Goal: Information Seeking & Learning: Learn about a topic

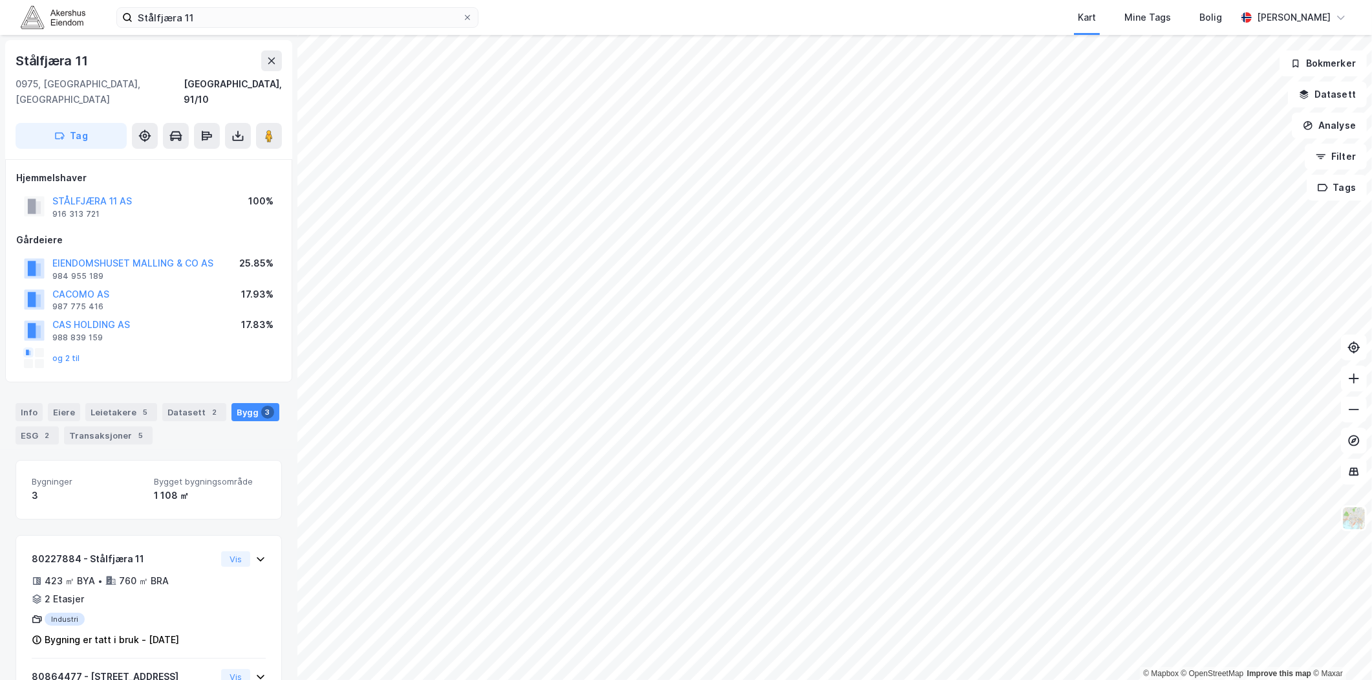
scroll to position [221, 0]
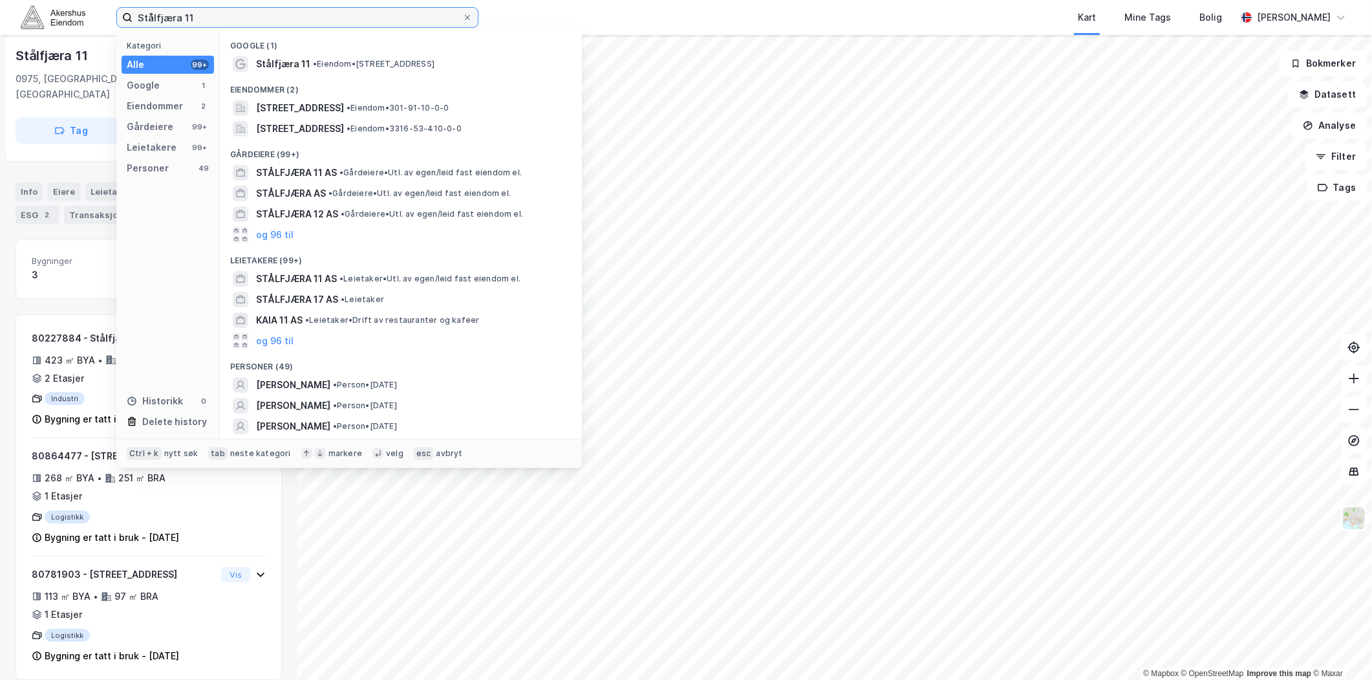
click at [195, 14] on input "Stålfjæra 11" at bounding box center [298, 17] width 330 height 19
paste input "[STREET_ADDRESS]"
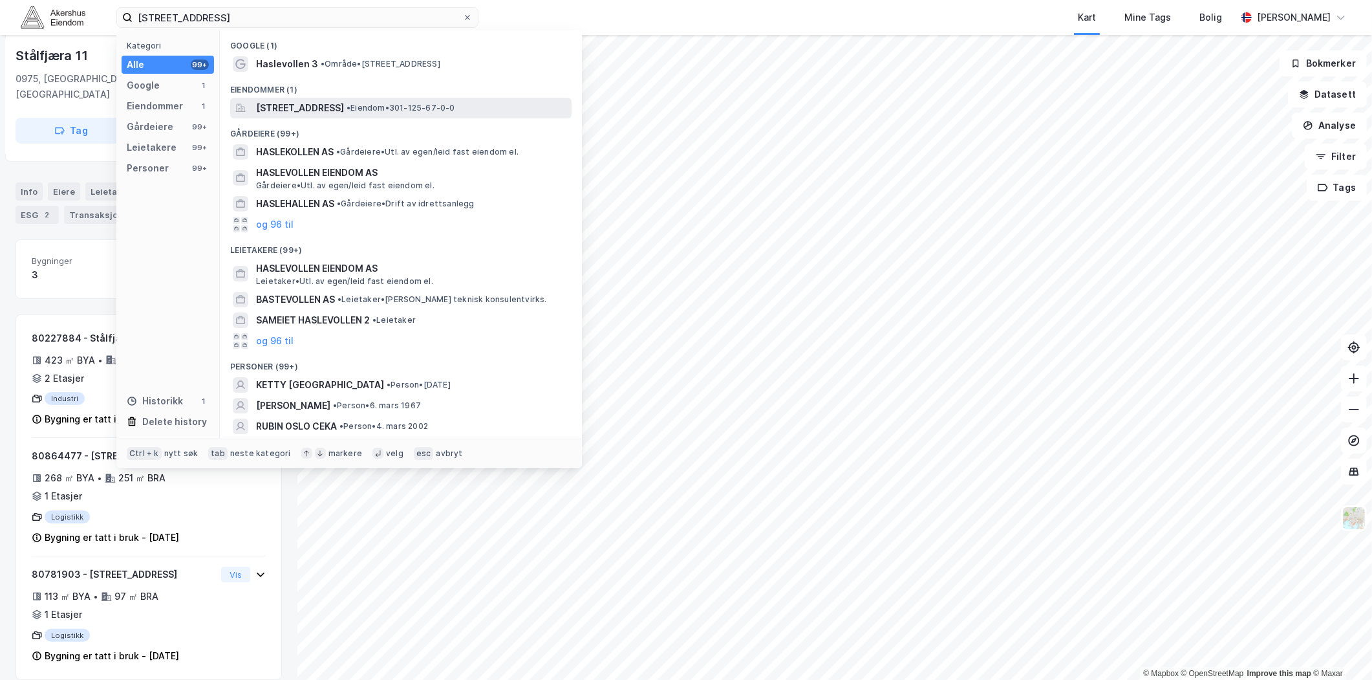
click at [298, 104] on span "[STREET_ADDRESS]" at bounding box center [300, 108] width 88 height 16
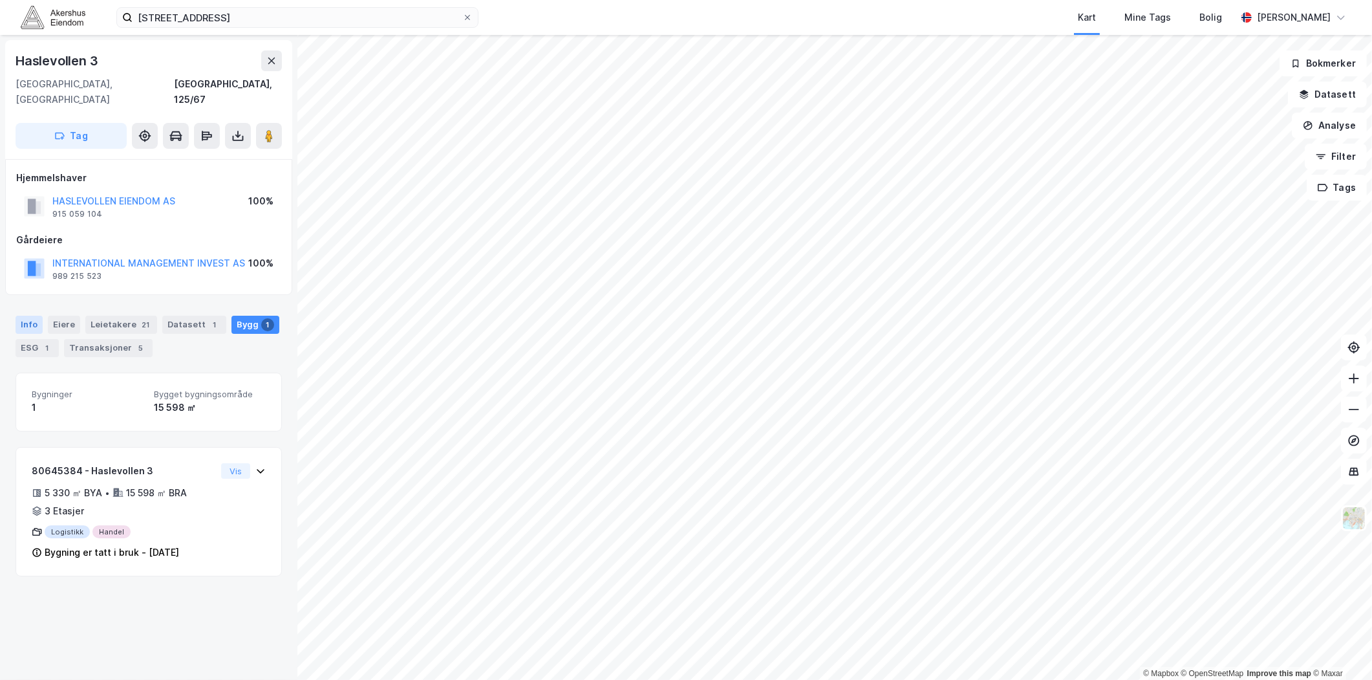
click at [40, 316] on div "Info" at bounding box center [29, 325] width 27 height 18
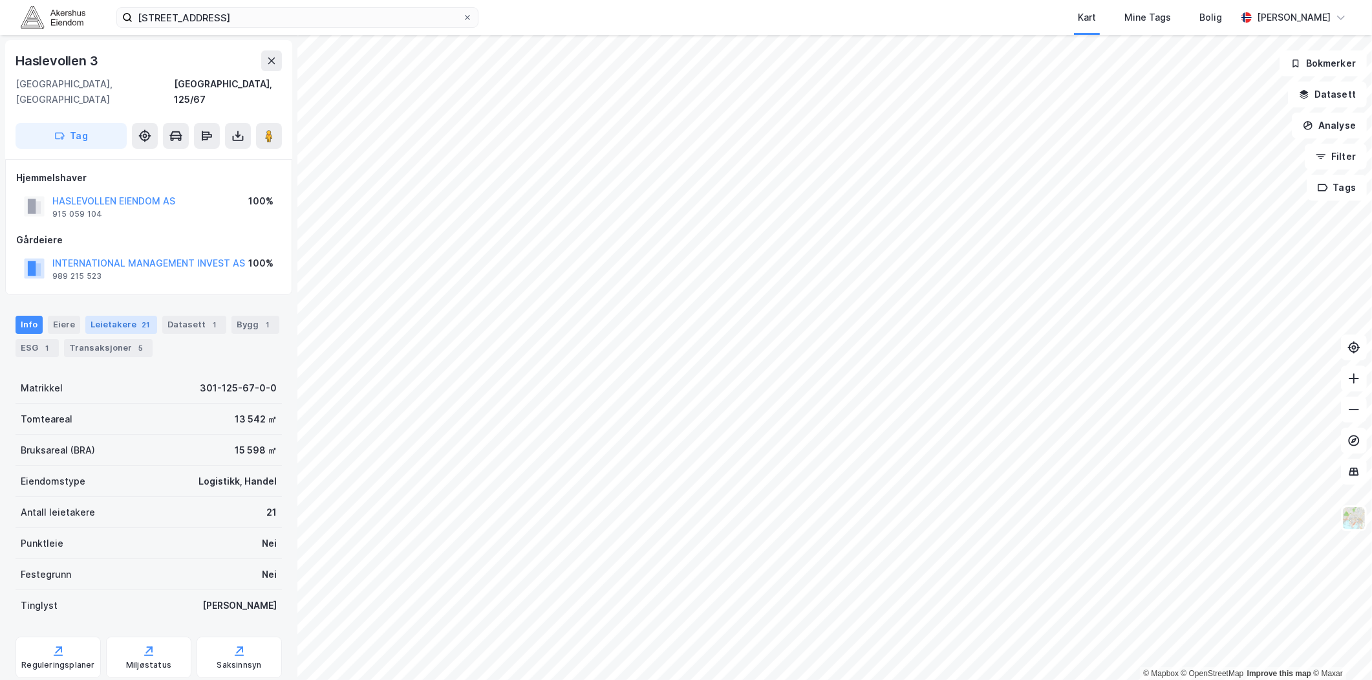
click at [102, 318] on div "Leietakere 21" at bounding box center [121, 325] width 72 height 18
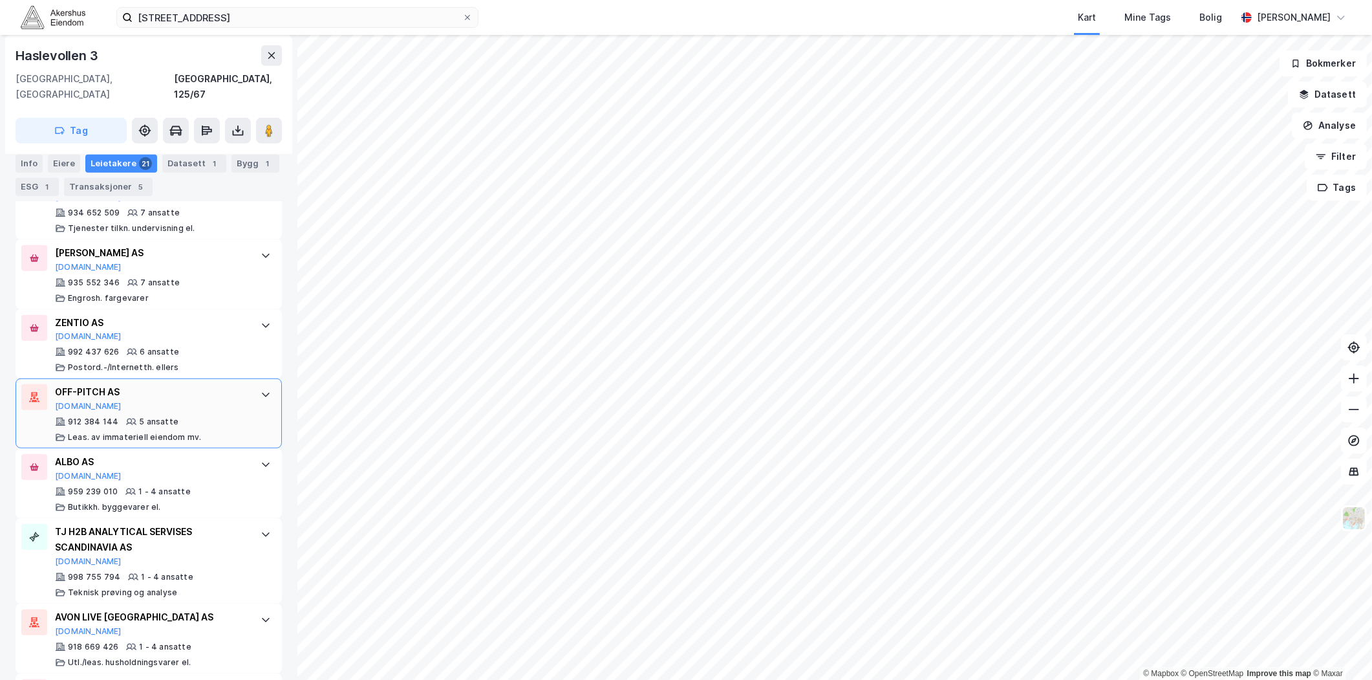
scroll to position [1149, 0]
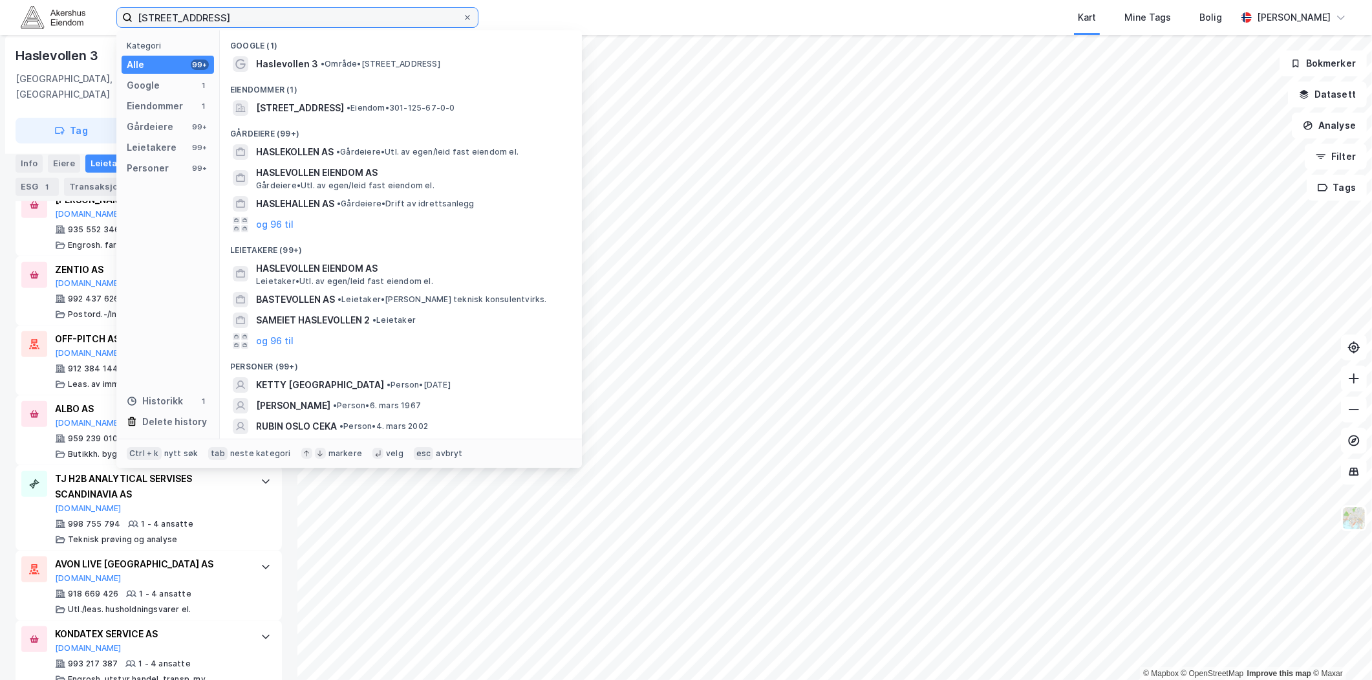
click at [243, 22] on input "[STREET_ADDRESS]" at bounding box center [298, 17] width 330 height 19
click at [241, 21] on input "[STREET_ADDRESS]" at bounding box center [298, 17] width 330 height 19
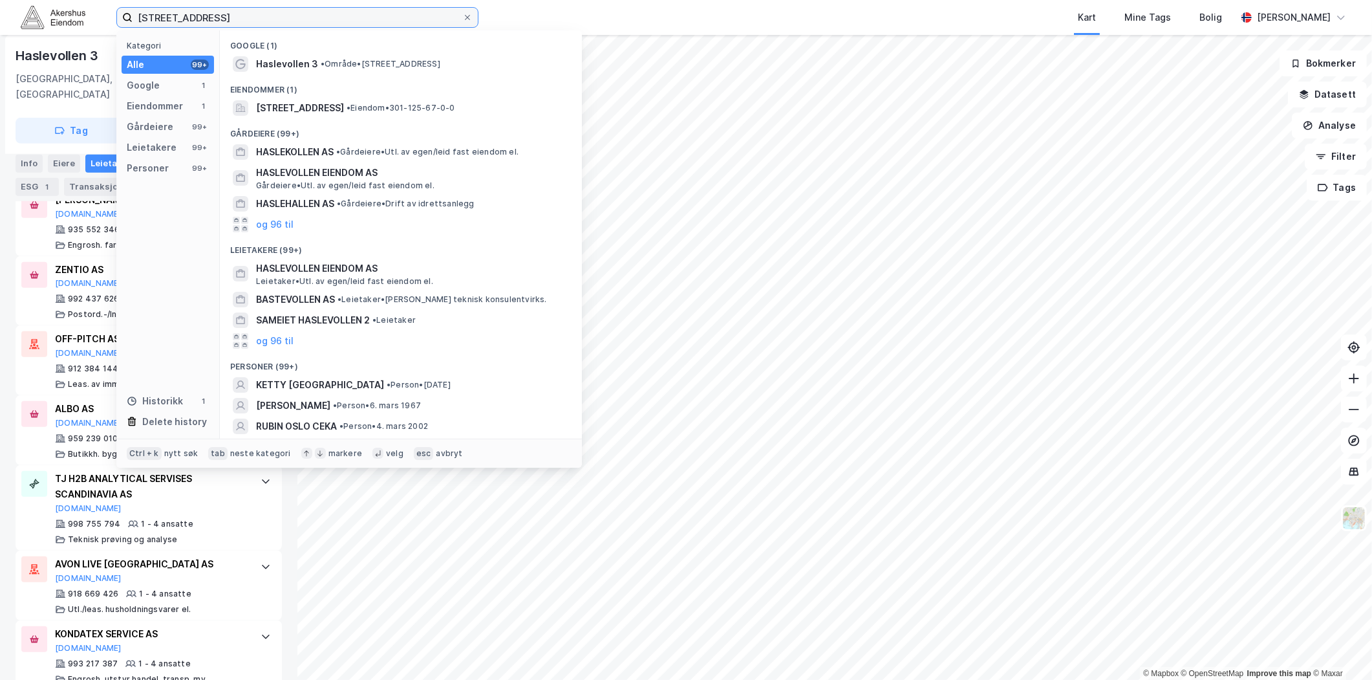
paste input "Karvesvingen 15"
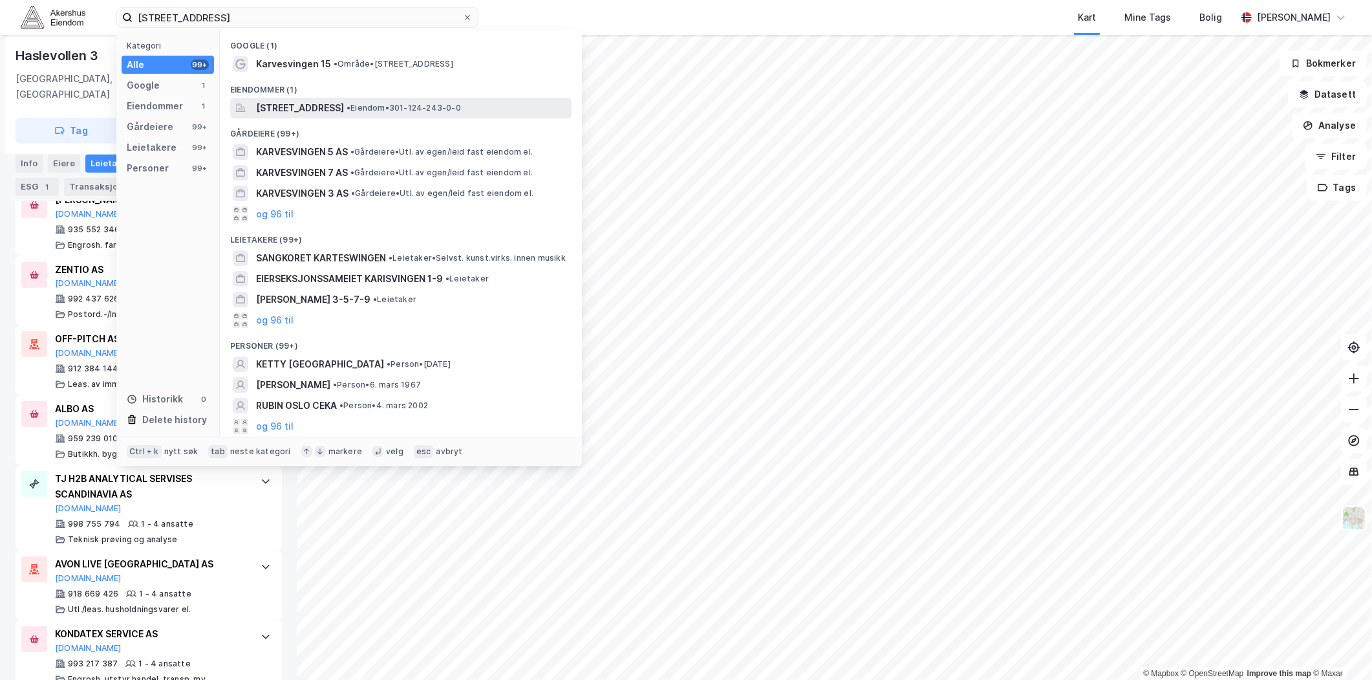
click at [329, 111] on span "[STREET_ADDRESS]" at bounding box center [300, 108] width 88 height 16
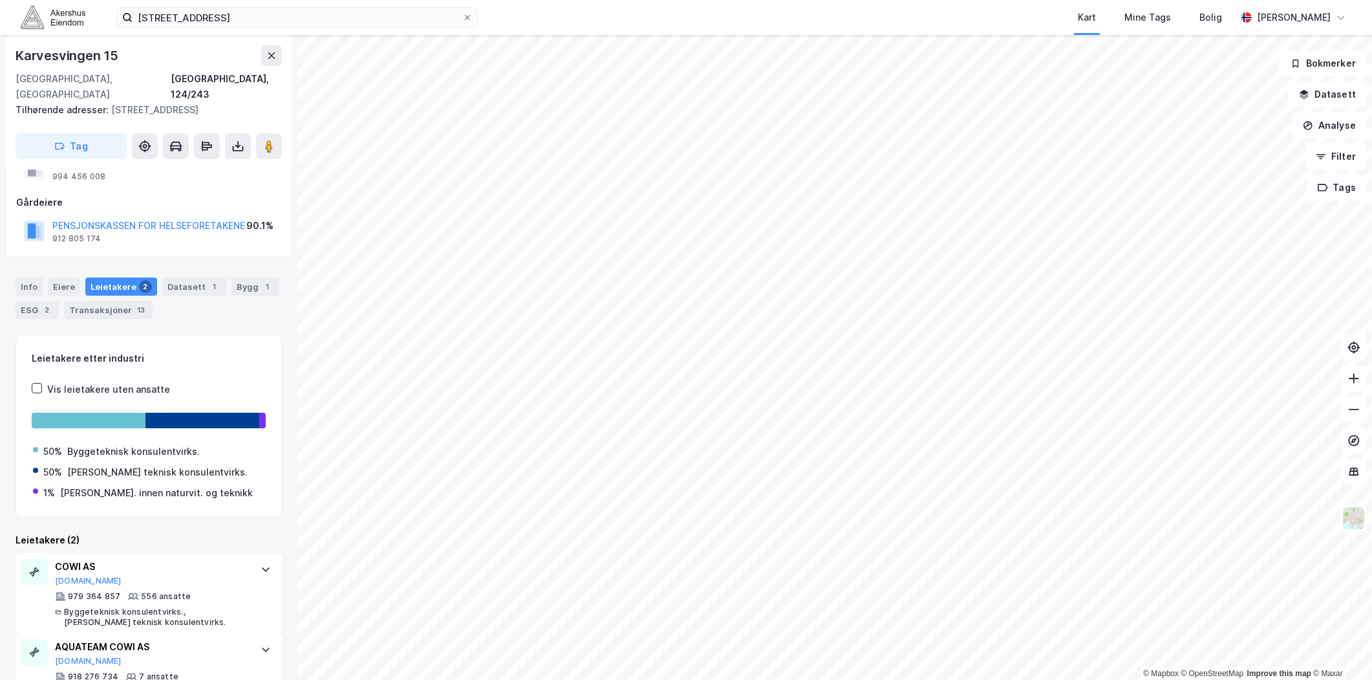
scroll to position [92, 0]
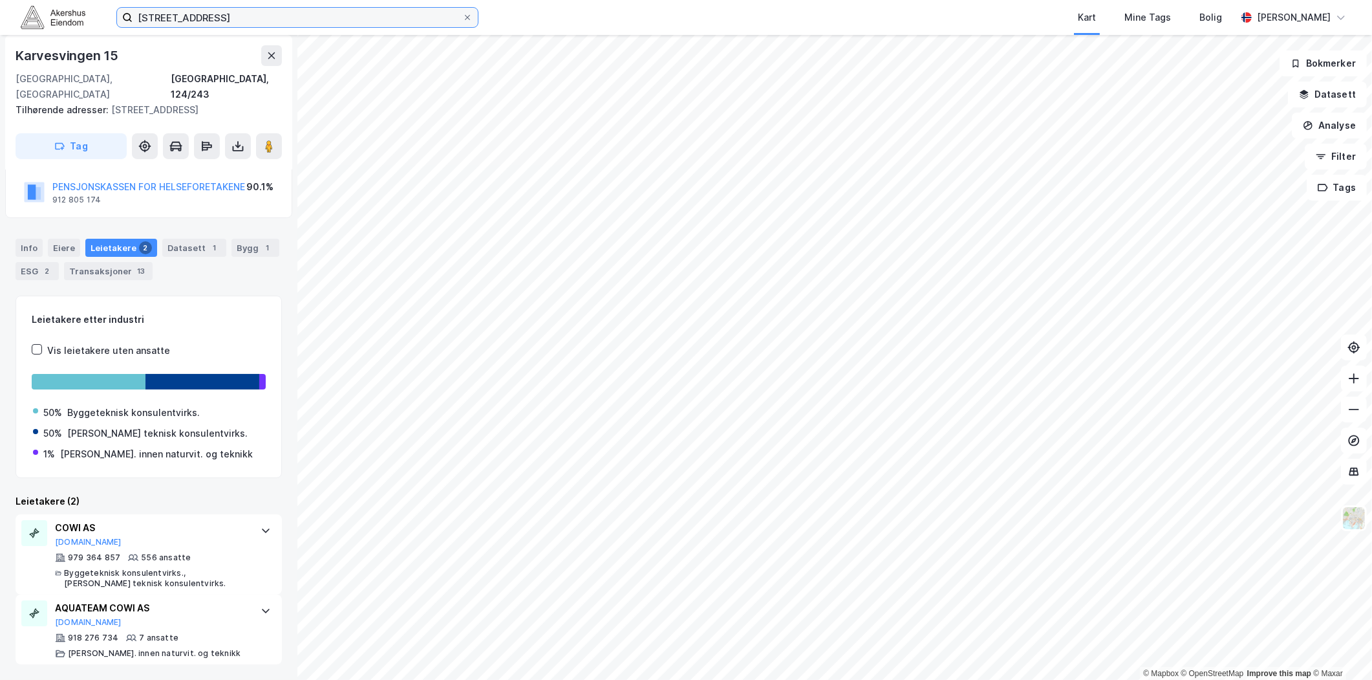
click at [230, 14] on input "[STREET_ADDRESS]" at bounding box center [298, 17] width 330 height 19
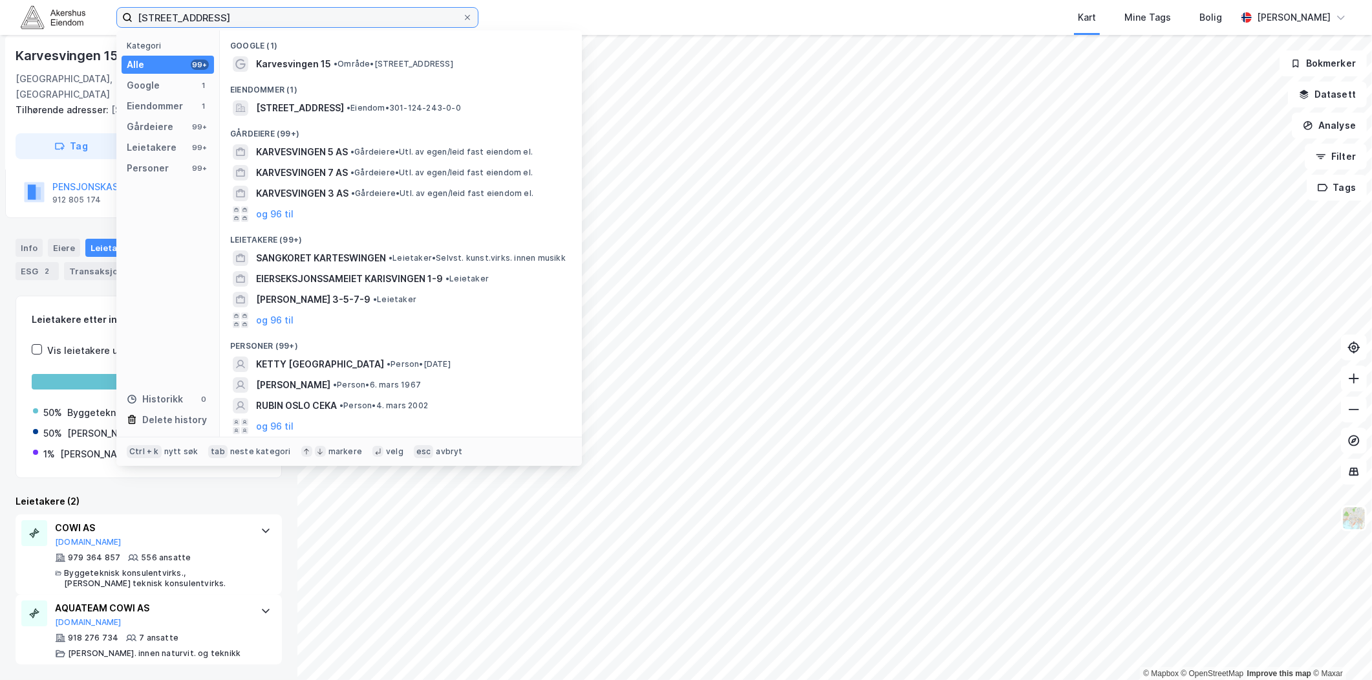
click at [230, 14] on input "[STREET_ADDRESS]" at bounding box center [298, 17] width 330 height 19
paste input "[STREET_ADDRESS]"
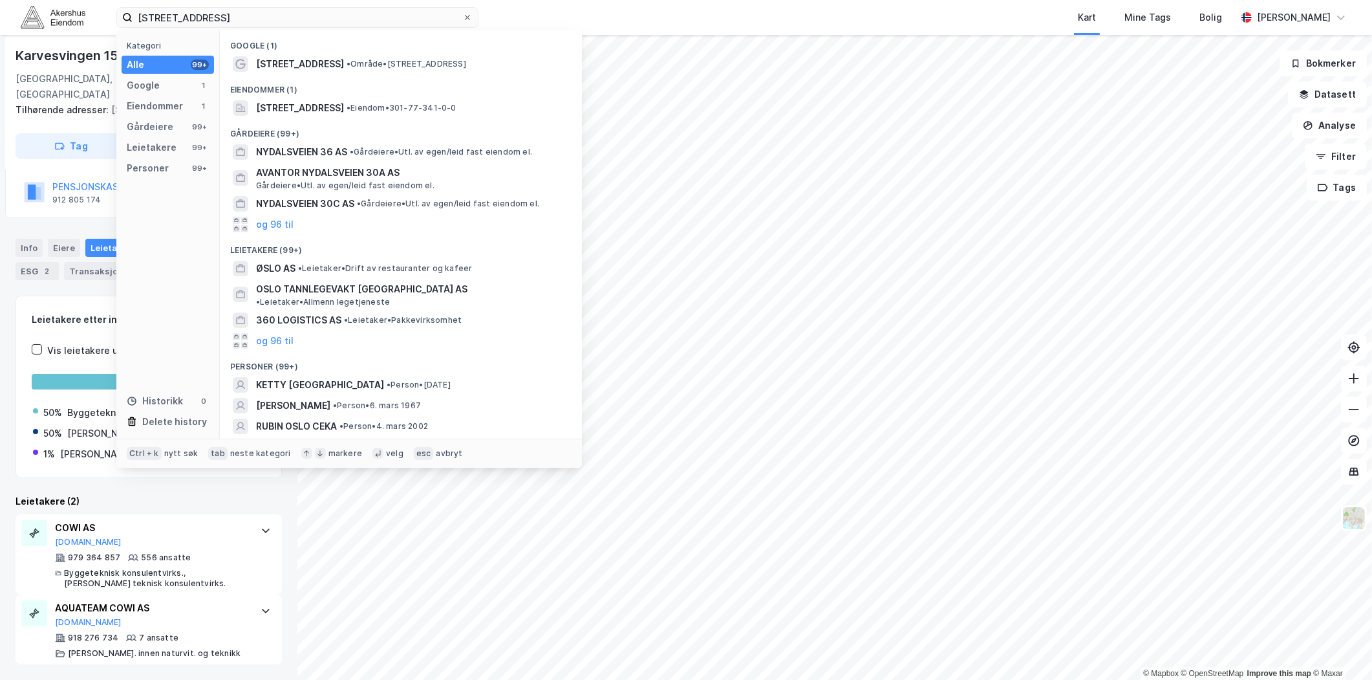
click at [282, 102] on span "[STREET_ADDRESS]" at bounding box center [300, 108] width 88 height 16
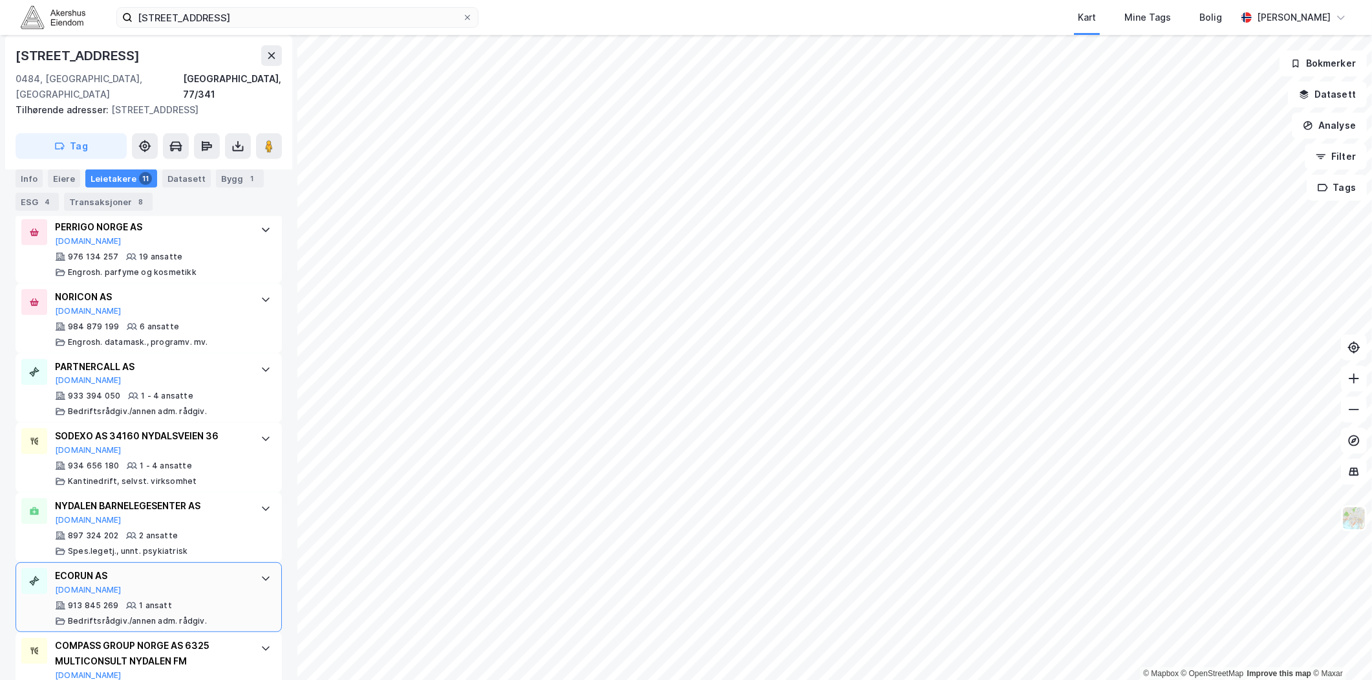
scroll to position [741, 0]
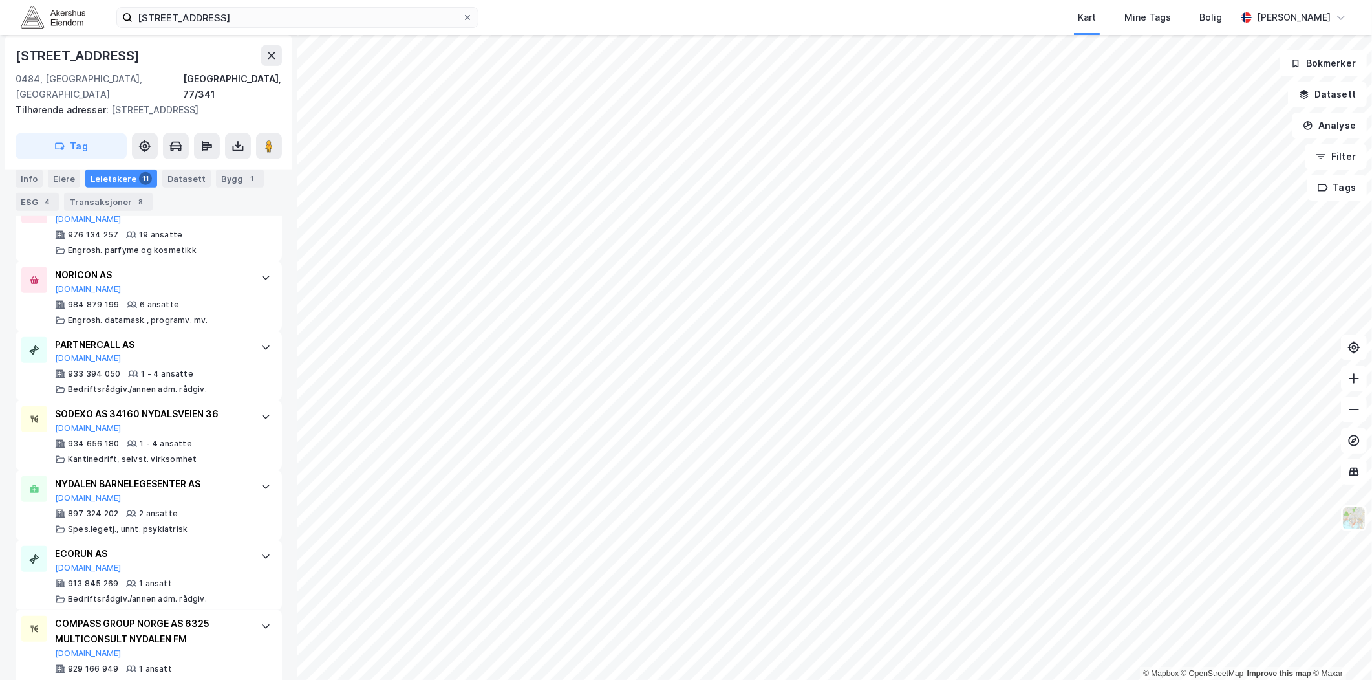
click at [204, 5] on div "[STREET_ADDRESS] Kart Mine Tags Bolig [PERSON_NAME]" at bounding box center [686, 17] width 1372 height 35
click at [204, 7] on div "[STREET_ADDRESS] Kart Mine Tags Bolig [PERSON_NAME]" at bounding box center [686, 17] width 1372 height 35
click at [204, 12] on input "[STREET_ADDRESS]" at bounding box center [298, 17] width 330 height 19
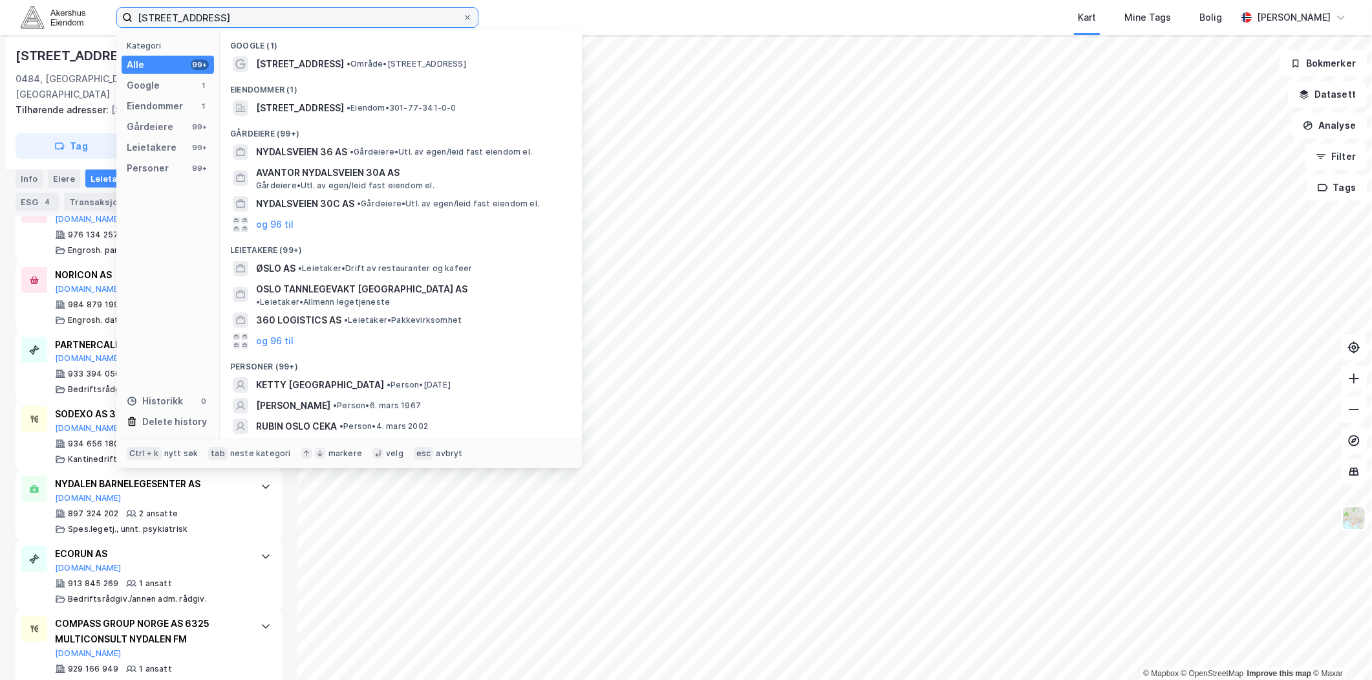
click at [204, 12] on input "[STREET_ADDRESS]" at bounding box center [298, 17] width 330 height 19
click at [204, 13] on input "[STREET_ADDRESS]" at bounding box center [298, 17] width 330 height 19
paste input "KIRKESTUEN BILSERVICE AS"
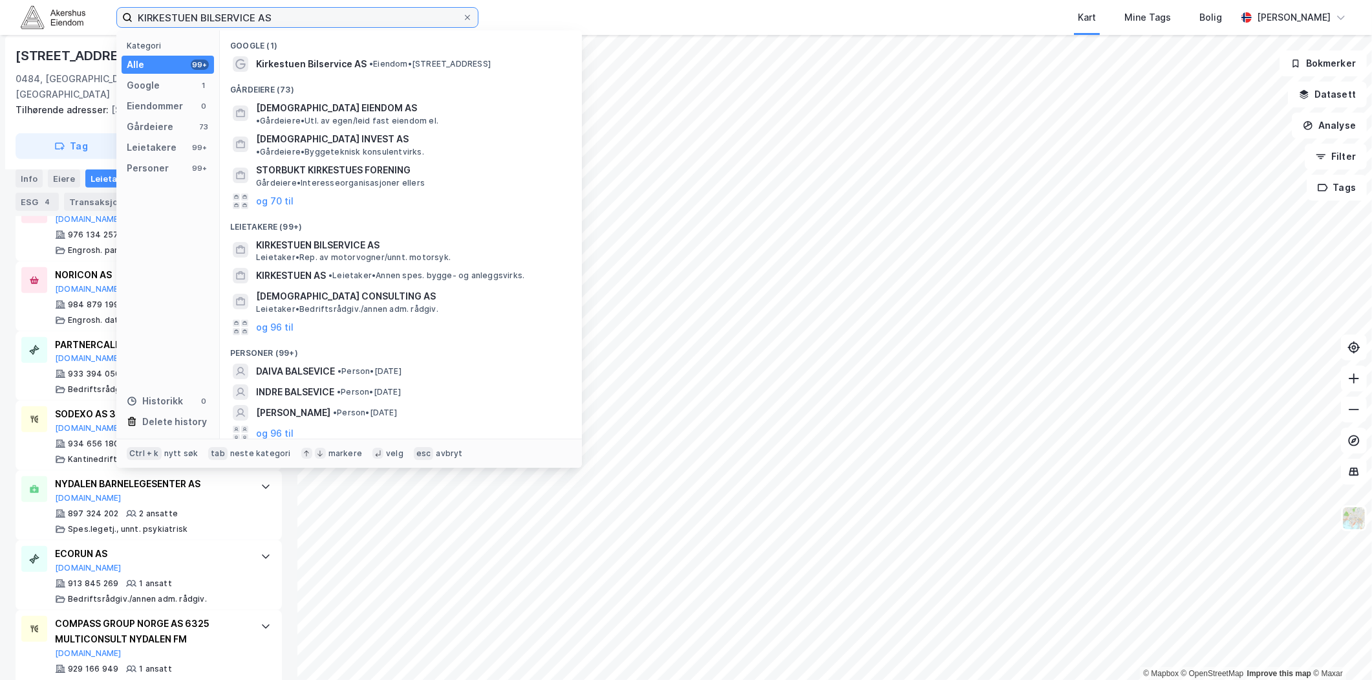
click at [259, 21] on input "KIRKESTUEN BILSERVICE AS" at bounding box center [298, 17] width 330 height 19
paste input "[STREET_ADDRESS]"
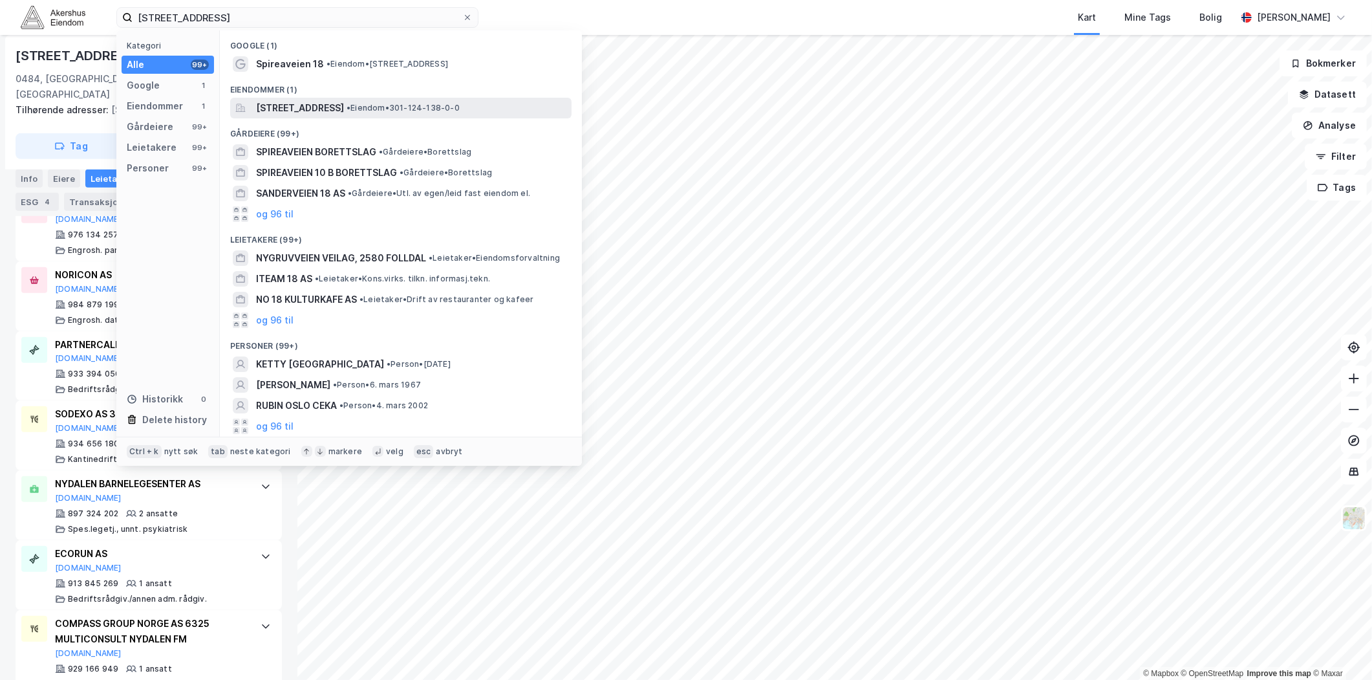
click at [344, 111] on span "[STREET_ADDRESS]" at bounding box center [300, 108] width 88 height 16
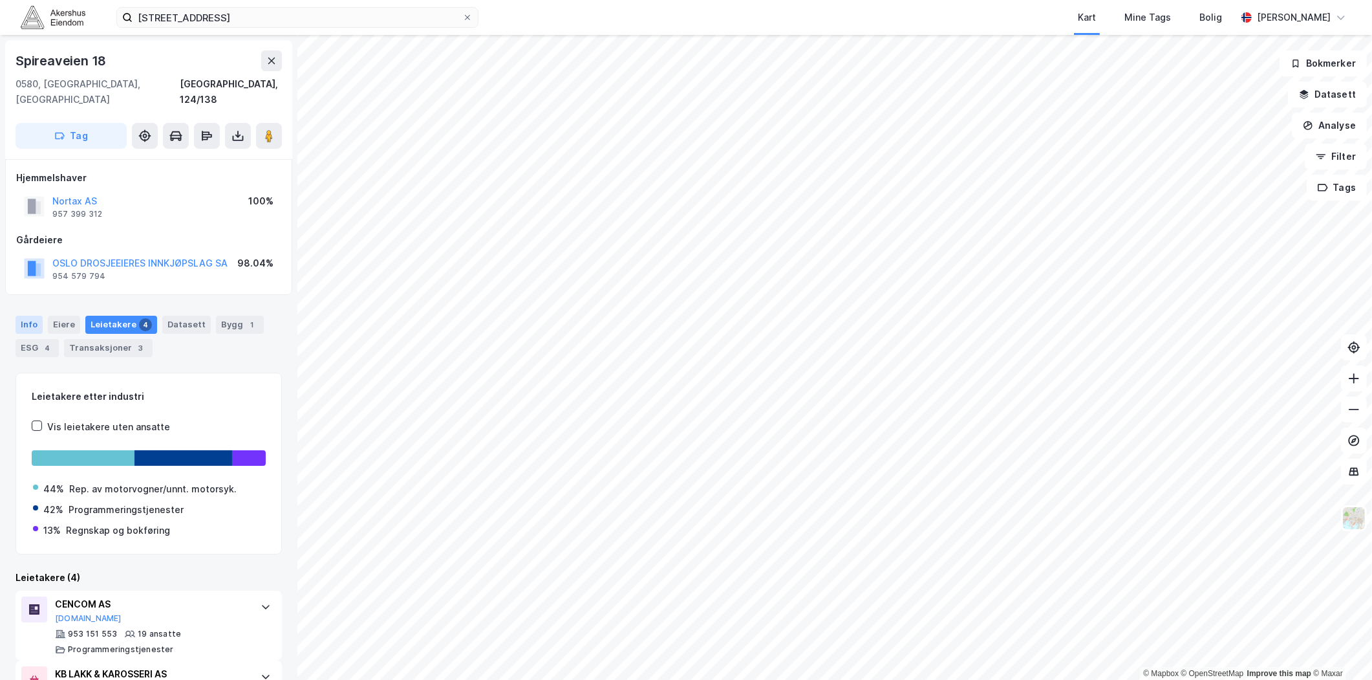
click at [36, 316] on div "Info" at bounding box center [29, 325] width 27 height 18
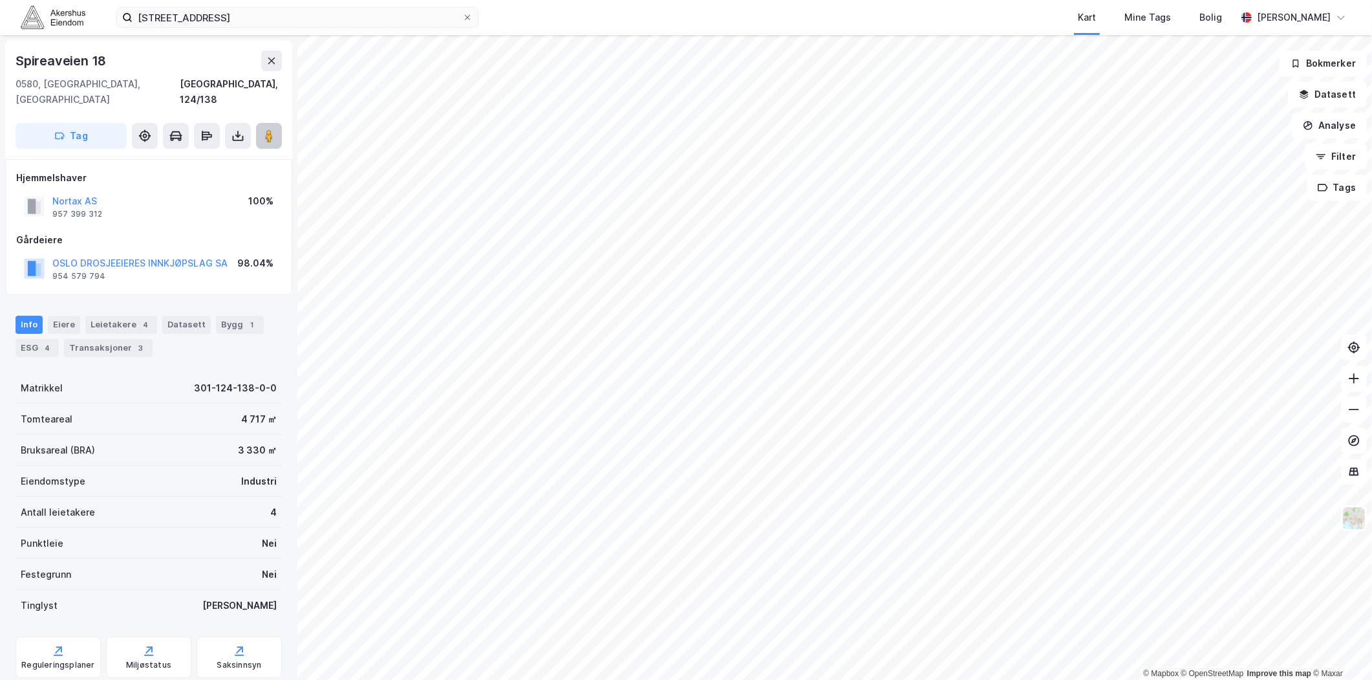
click at [274, 129] on icon at bounding box center [269, 135] width 13 height 13
click at [139, 318] on div "4" at bounding box center [145, 324] width 13 height 13
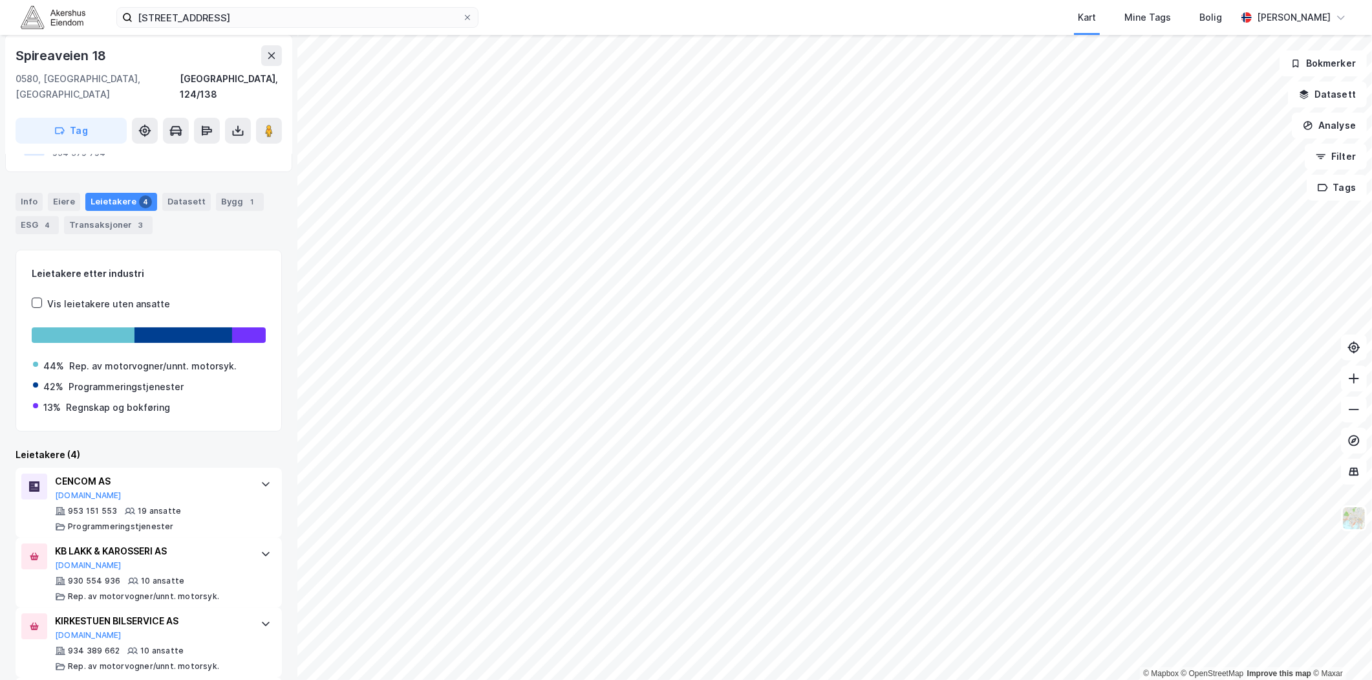
scroll to position [190, 0]
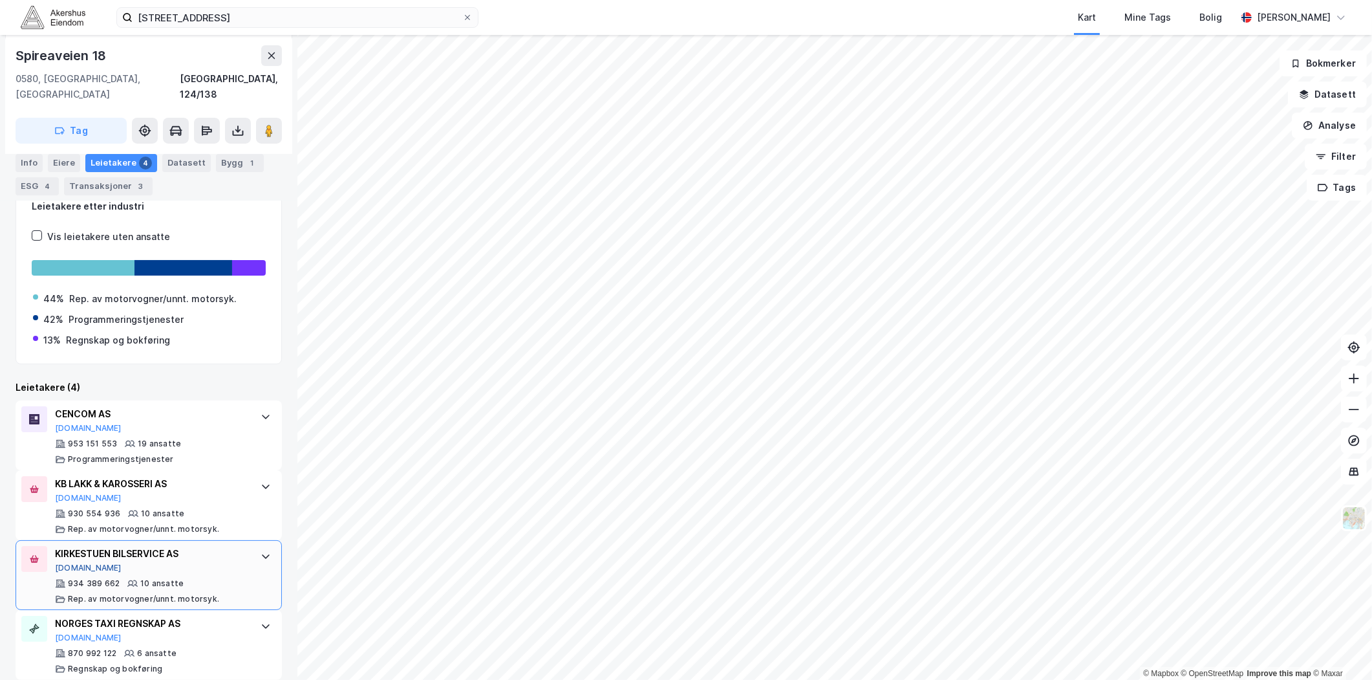
click at [80, 563] on button "[DOMAIN_NAME]" at bounding box center [88, 568] width 67 height 10
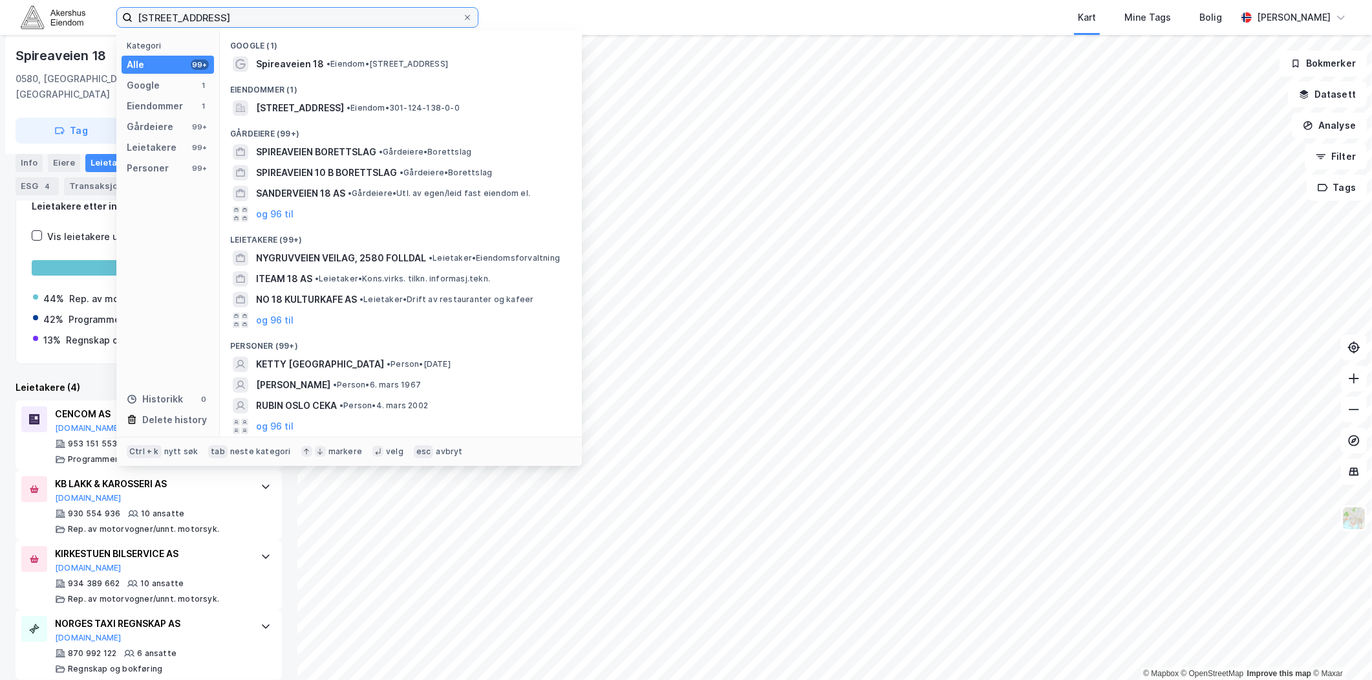
click at [267, 15] on input "[STREET_ADDRESS]" at bounding box center [298, 17] width 330 height 19
click at [266, 15] on input "[STREET_ADDRESS]" at bounding box center [298, 17] width 330 height 19
click at [266, 14] on input "[STREET_ADDRESS]" at bounding box center [298, 17] width 330 height 19
paste input "Hasleveien [STREET_ADDRESS]"
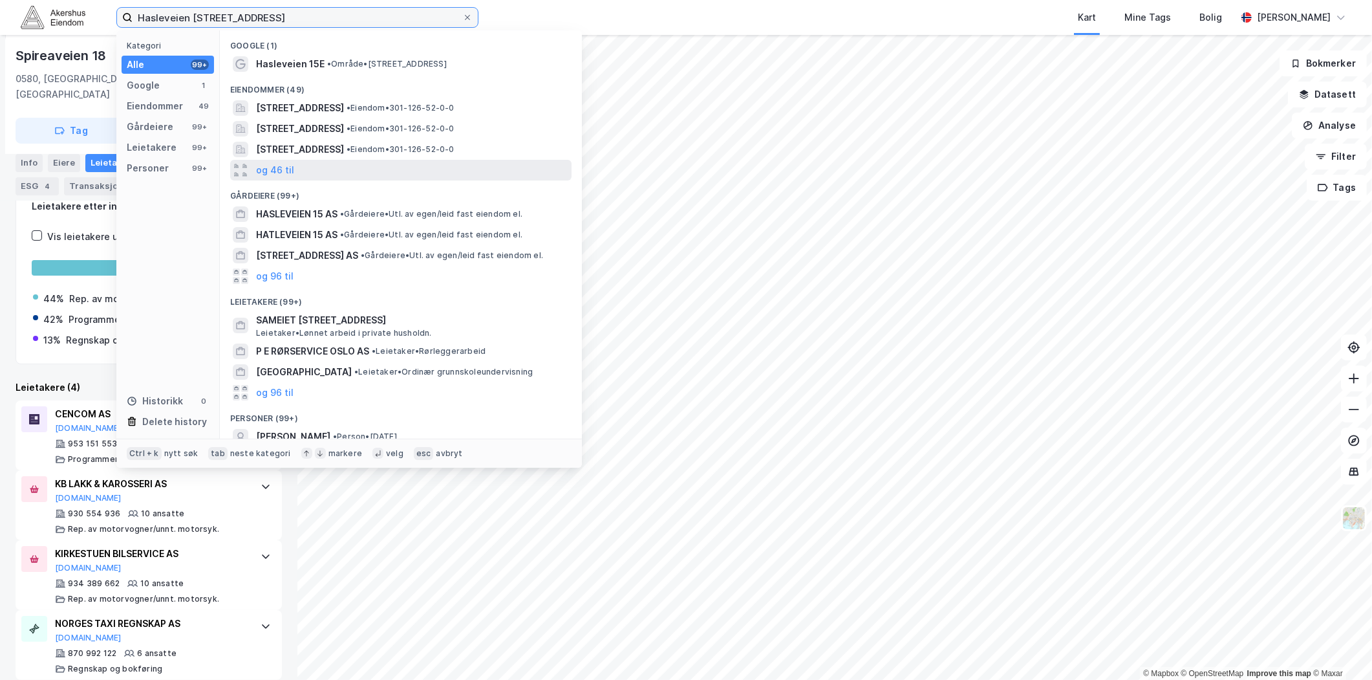
type input "Hasleveien [STREET_ADDRESS]"
click at [294, 163] on div "og 46 til" at bounding box center [400, 170] width 341 height 21
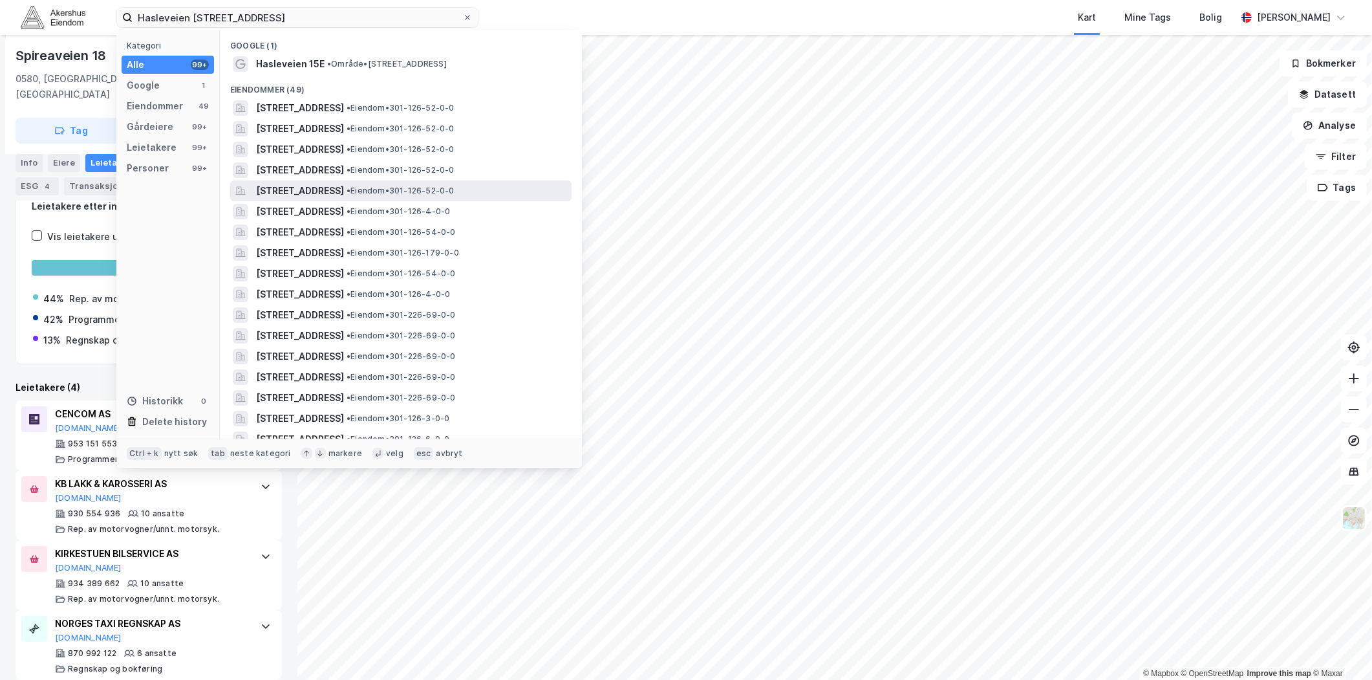
click at [344, 191] on span "[STREET_ADDRESS]" at bounding box center [300, 191] width 88 height 16
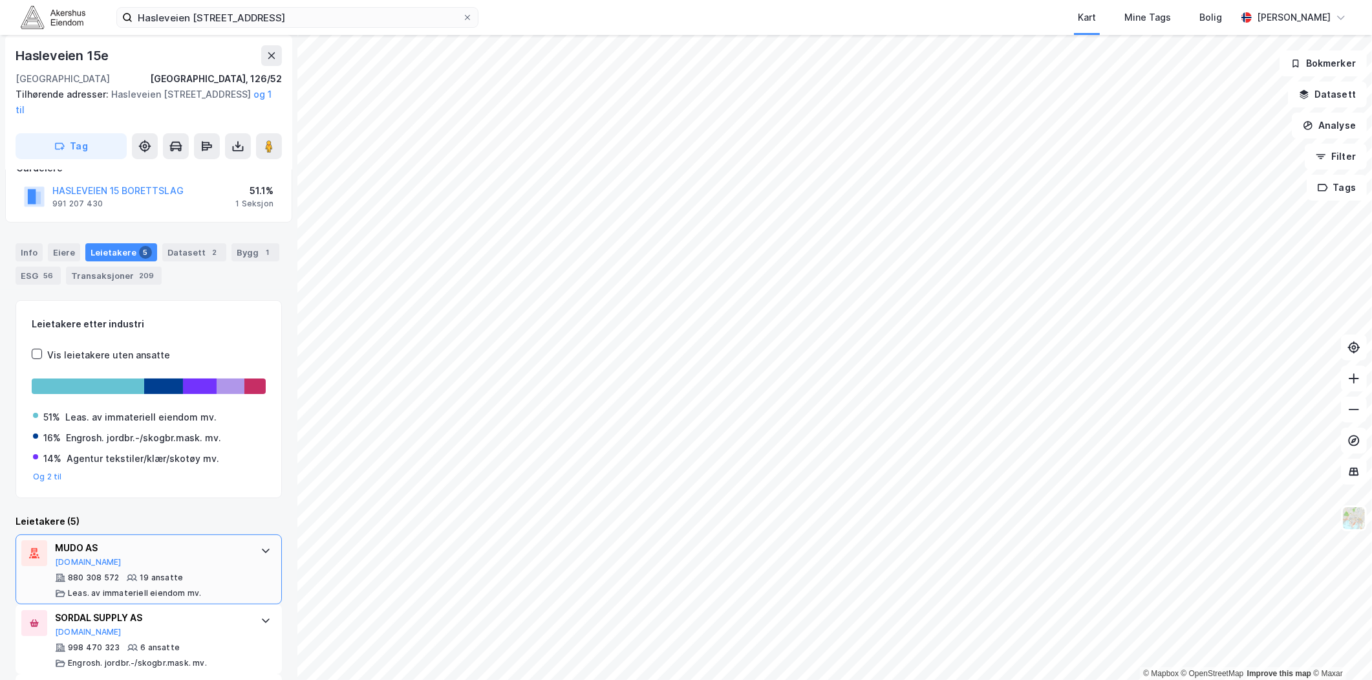
scroll to position [144, 0]
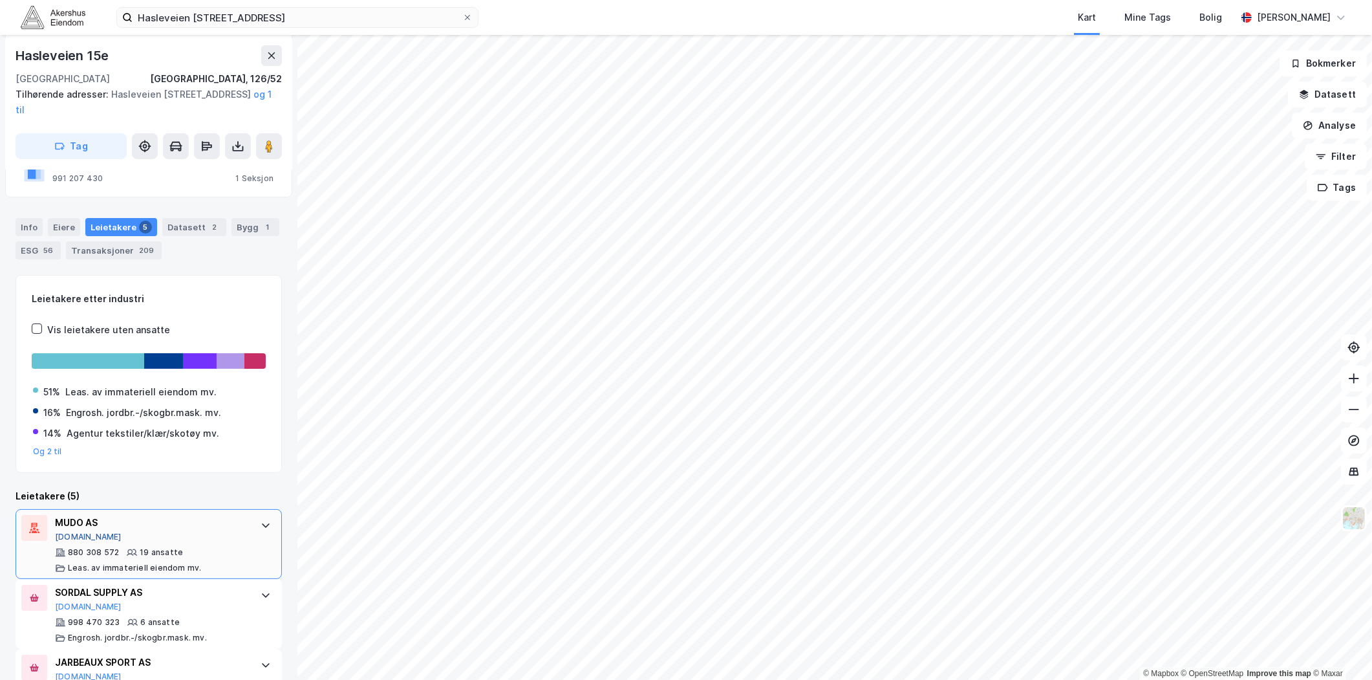
click at [63, 532] on button "[DOMAIN_NAME]" at bounding box center [88, 537] width 67 height 10
